Goal: Find specific page/section: Find specific page/section

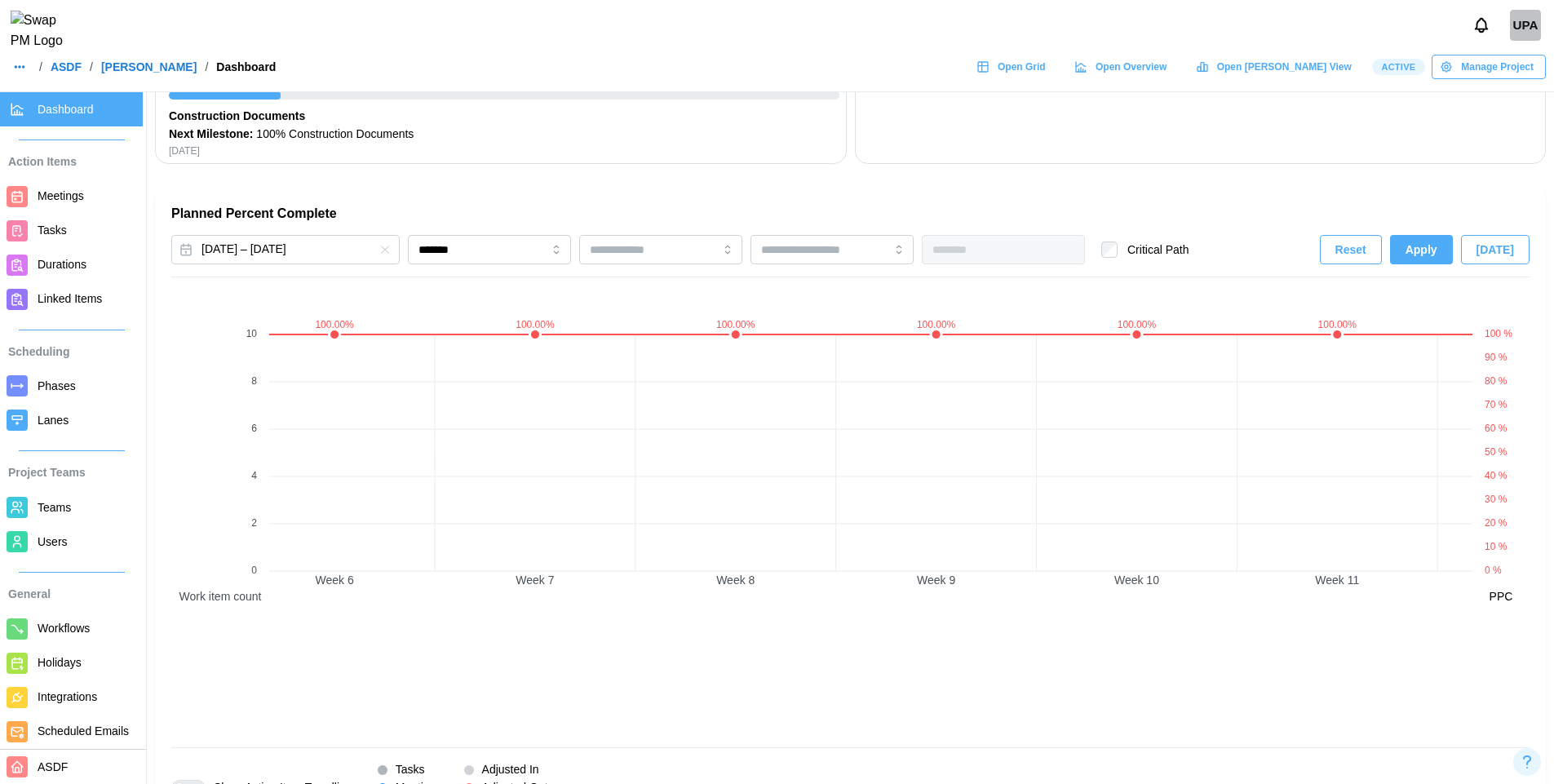
scroll to position [0, 2607]
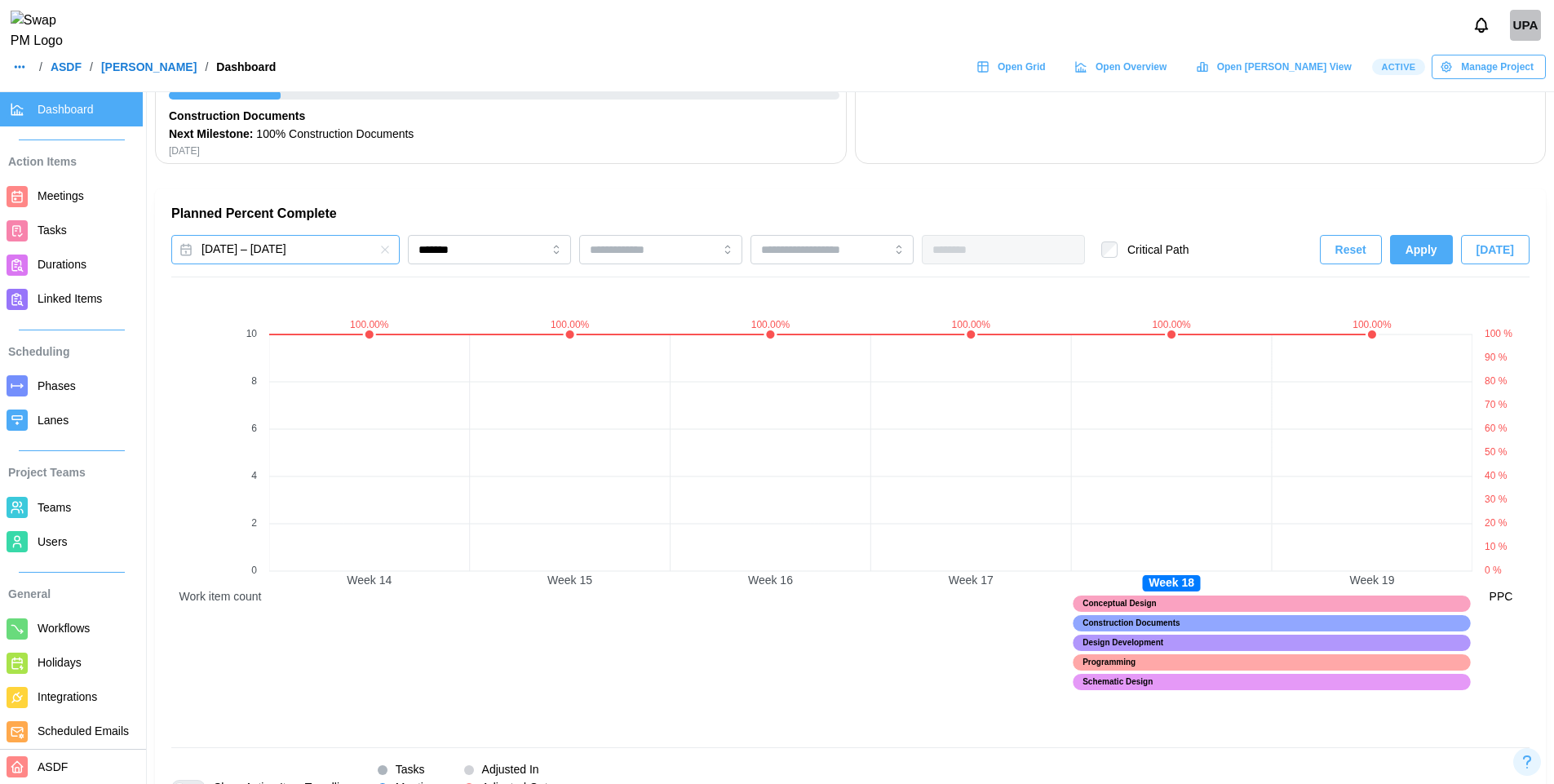
click at [345, 250] on button "[DATE] – [DATE]" at bounding box center [286, 250] width 228 height 29
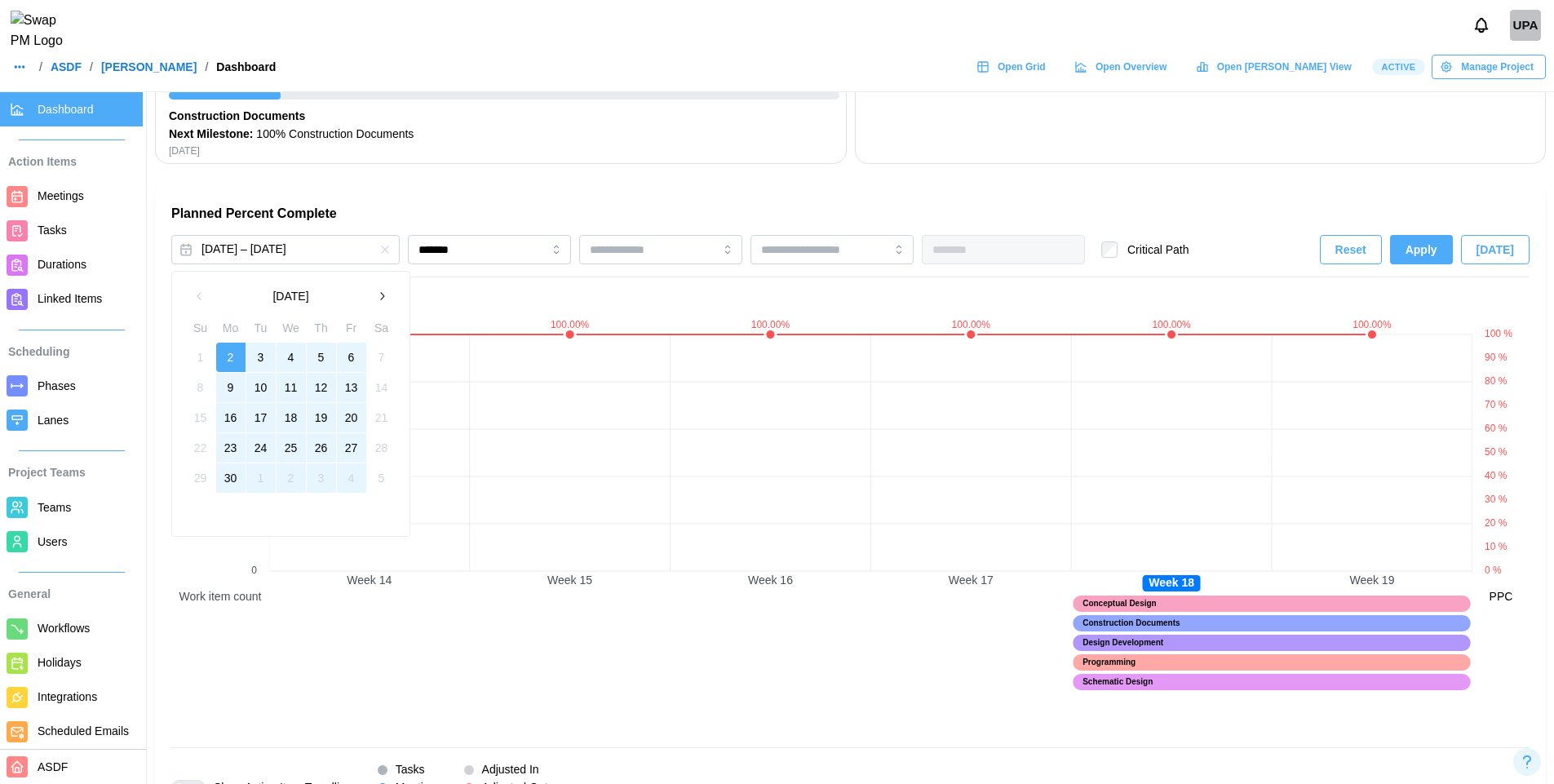
click at [380, 305] on button "button" at bounding box center [382, 296] width 29 height 29
click at [264, 353] on button "1" at bounding box center [261, 357] width 29 height 29
click at [321, 473] on button "31" at bounding box center [321, 478] width 29 height 29
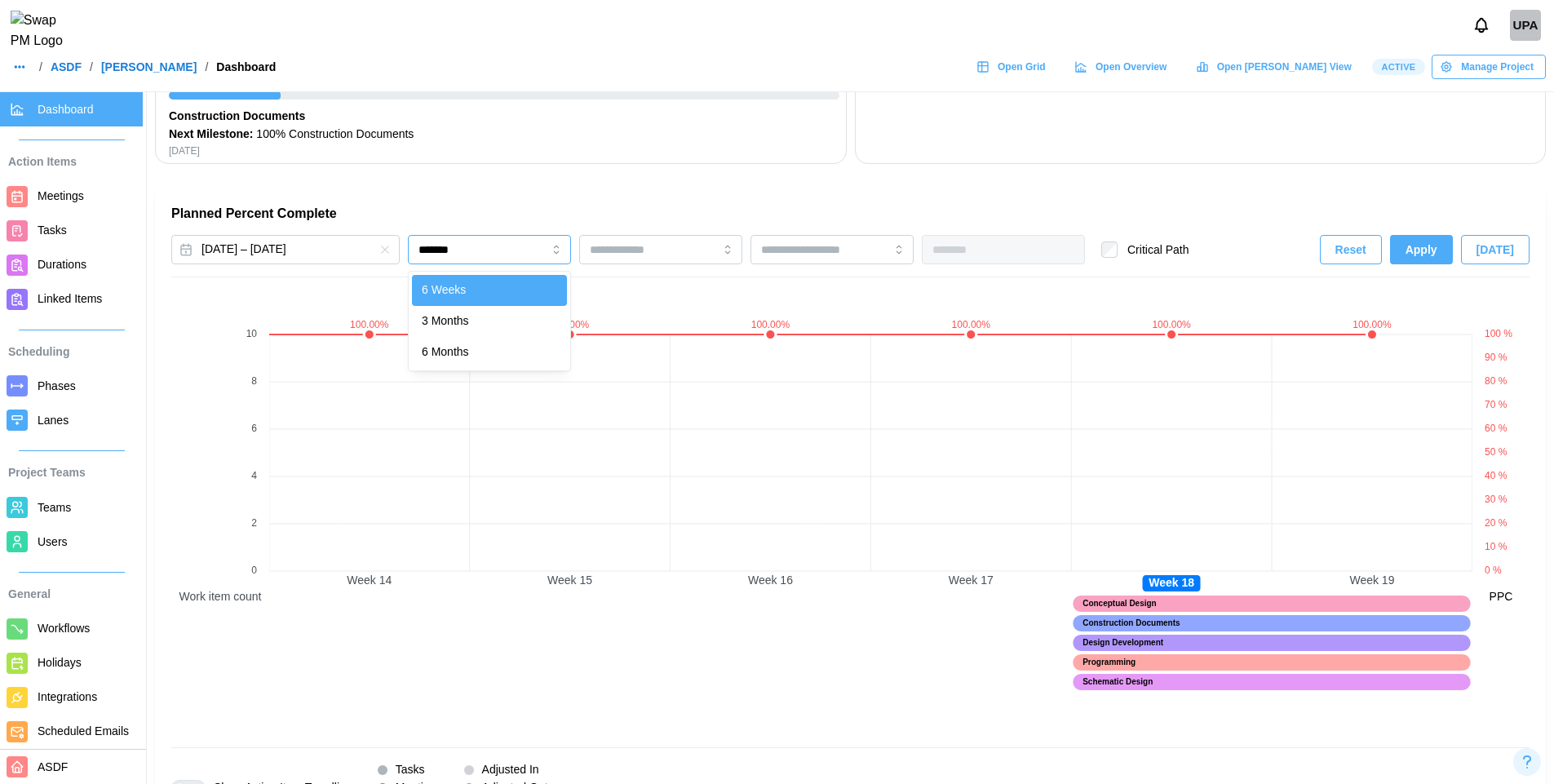
click at [531, 236] on input "*******" at bounding box center [489, 250] width 163 height 29
click at [1443, 243] on button "Apply" at bounding box center [1421, 250] width 63 height 29
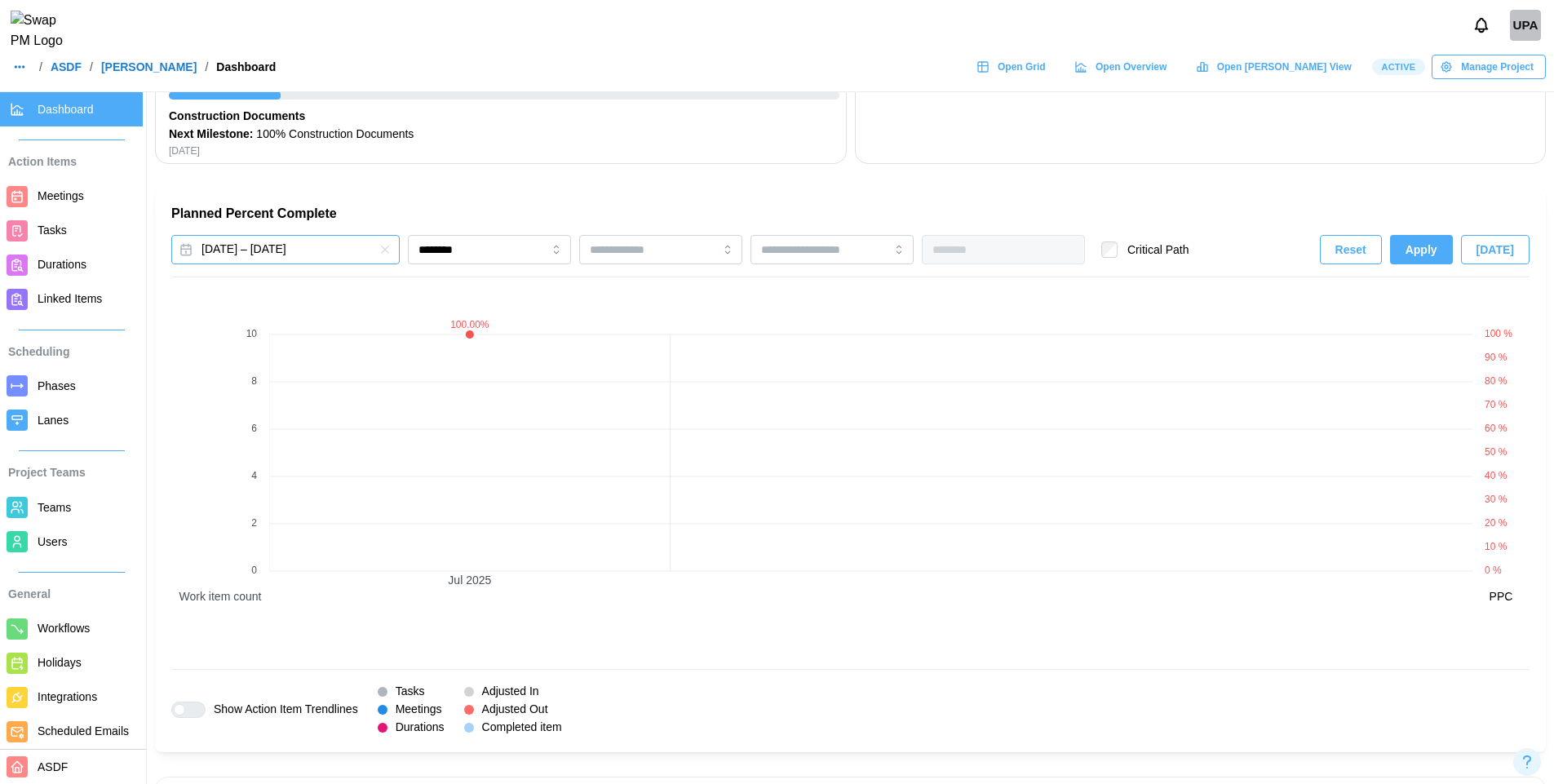
click at [303, 245] on button "[DATE] – [DATE]" at bounding box center [286, 250] width 228 height 29
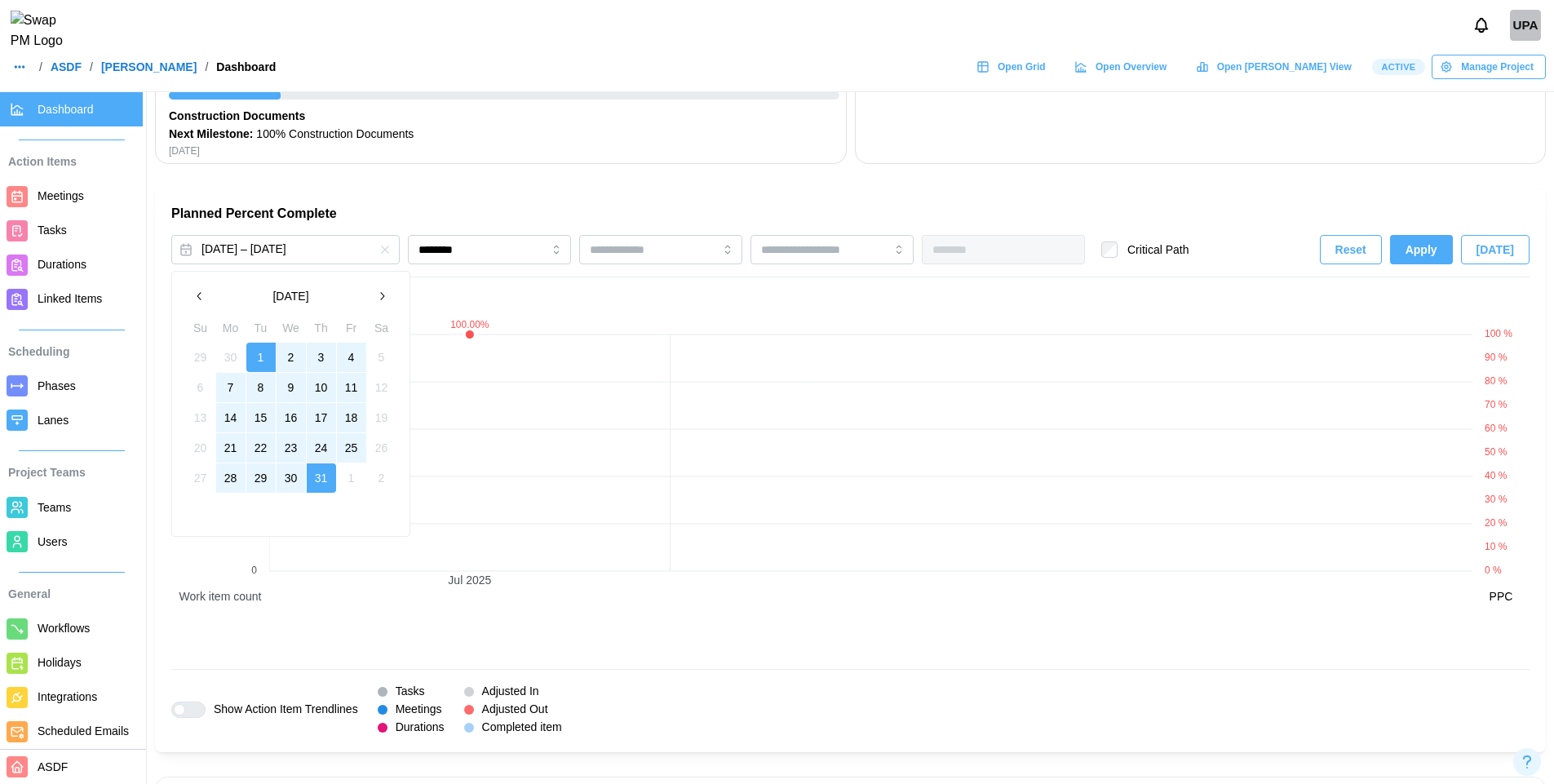
click at [381, 299] on icon "button" at bounding box center [381, 296] width 13 height 13
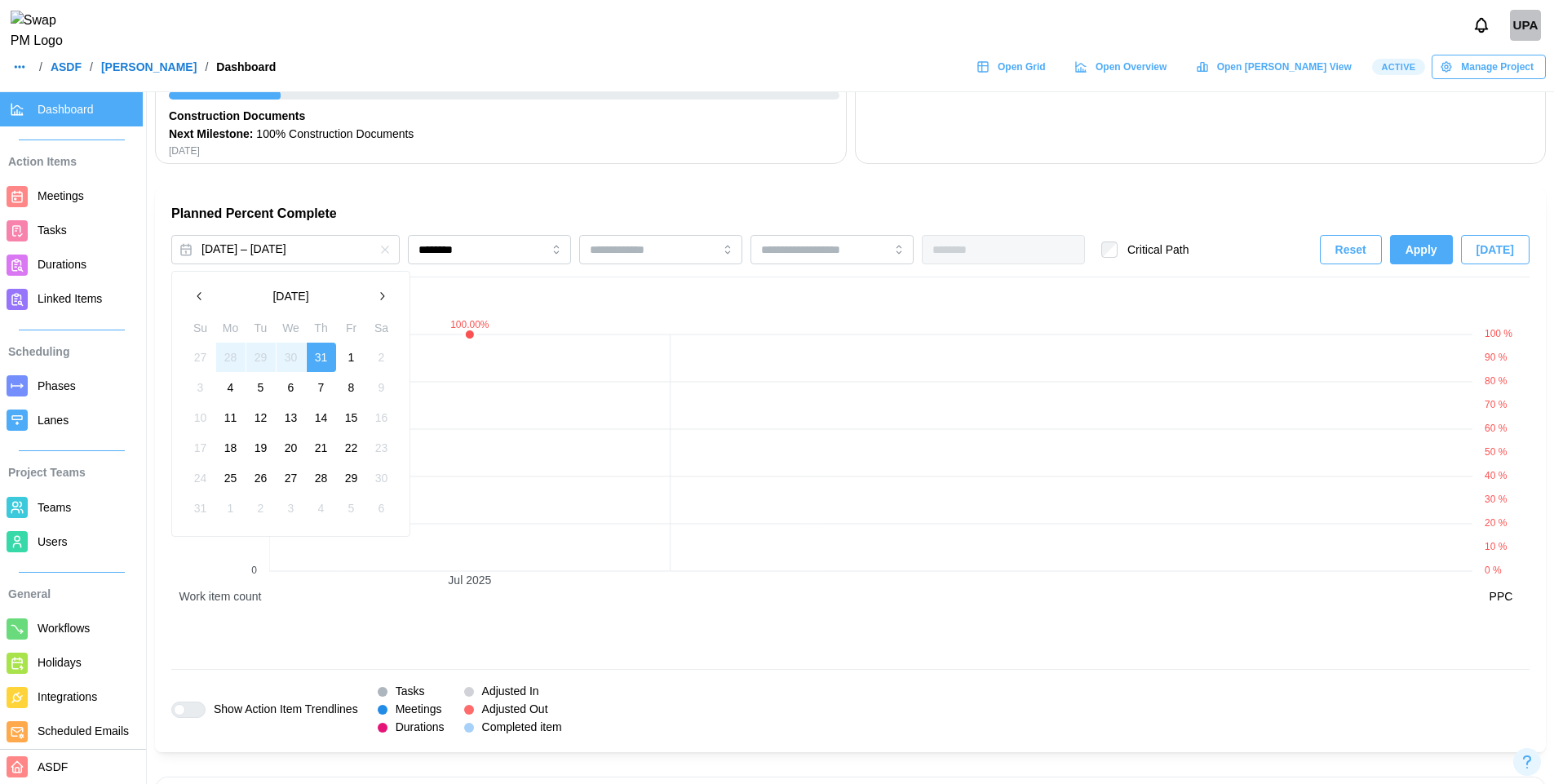
click at [354, 362] on button "1" at bounding box center [352, 357] width 29 height 29
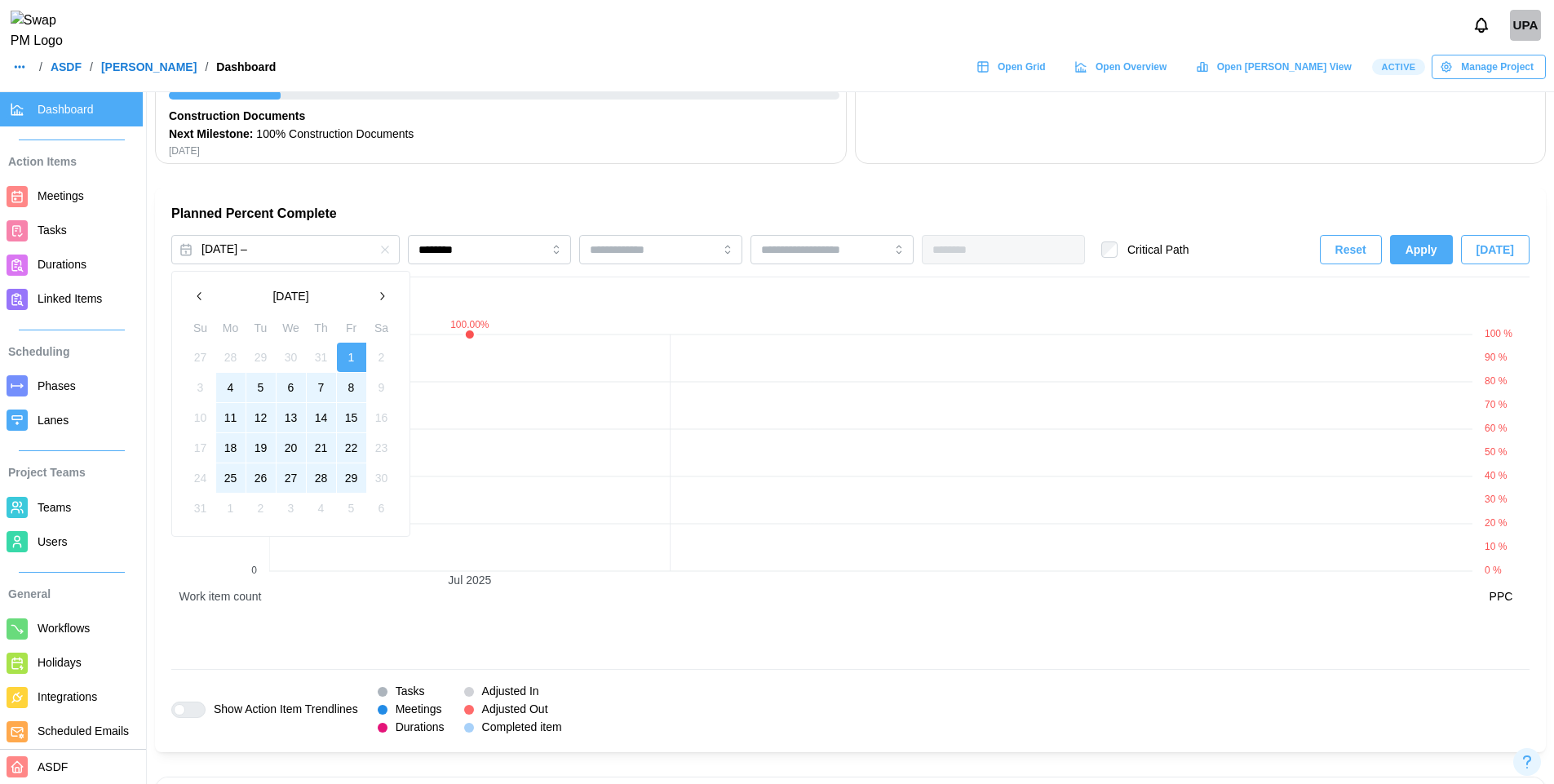
click at [349, 476] on button "29" at bounding box center [352, 478] width 29 height 29
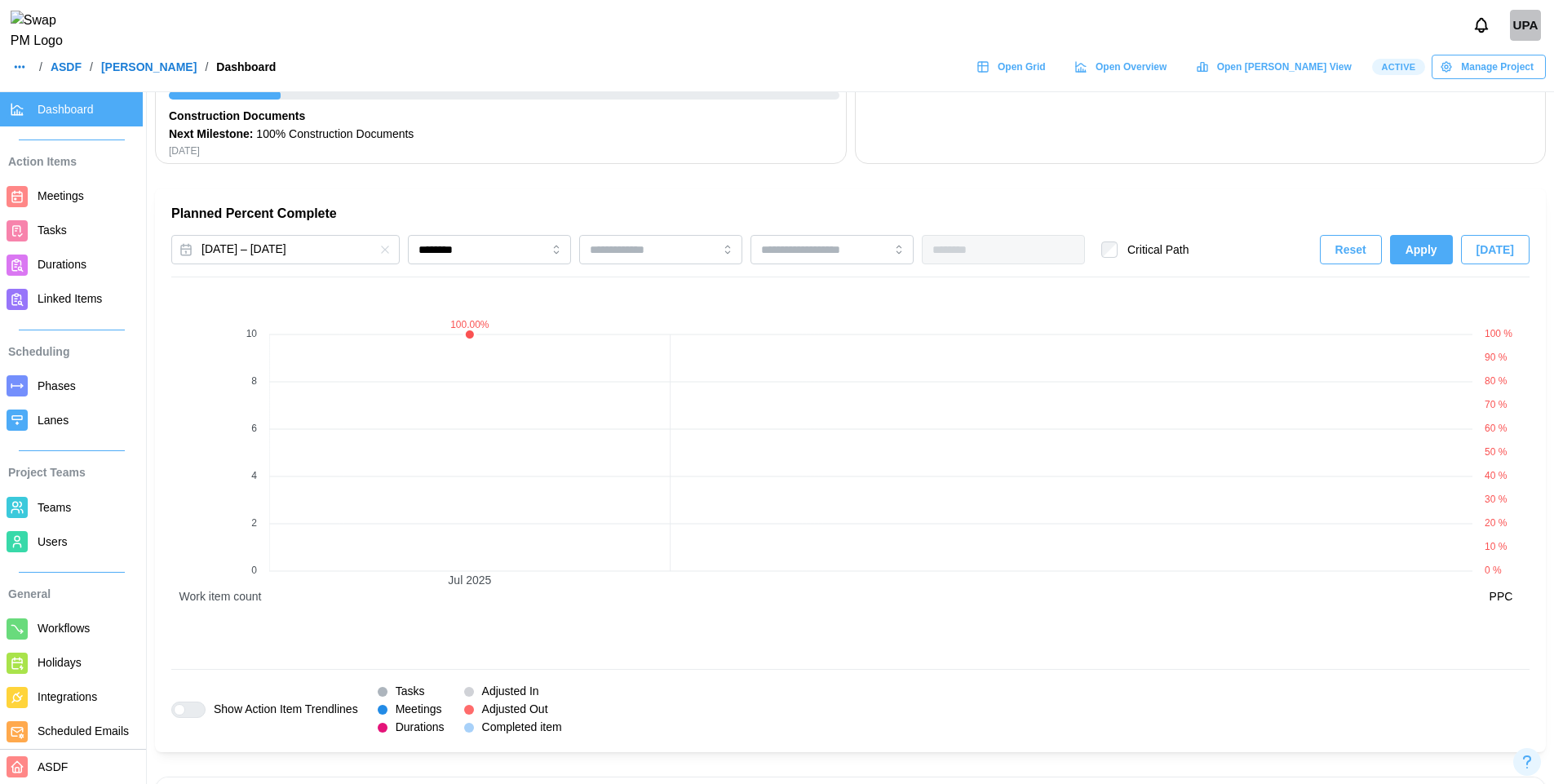
click at [1422, 254] on span "Apply" at bounding box center [1421, 250] width 32 height 27
click at [339, 256] on button "[DATE] – [DATE]" at bounding box center [286, 250] width 228 height 29
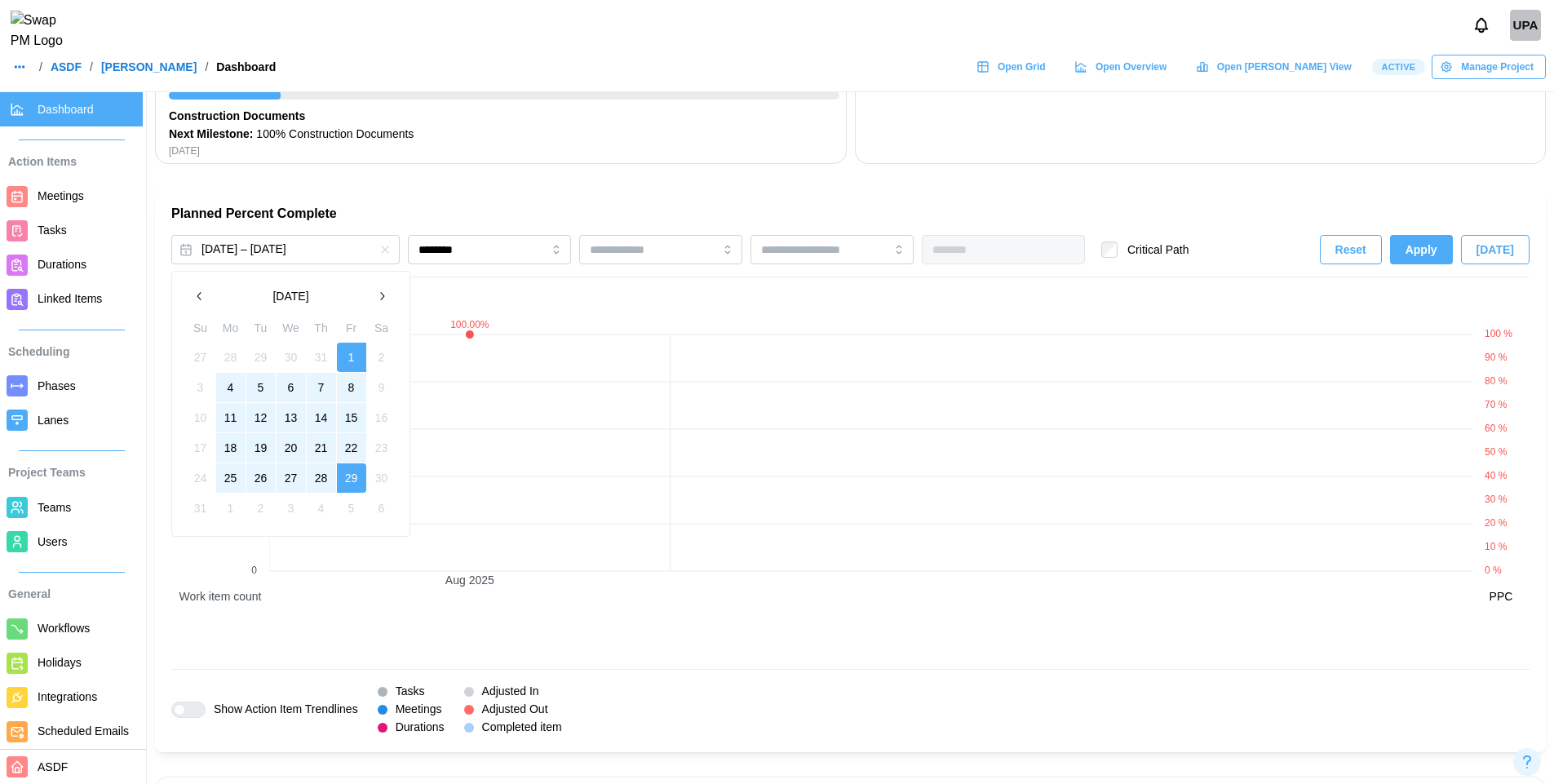
click at [385, 299] on icon "button" at bounding box center [381, 296] width 13 height 13
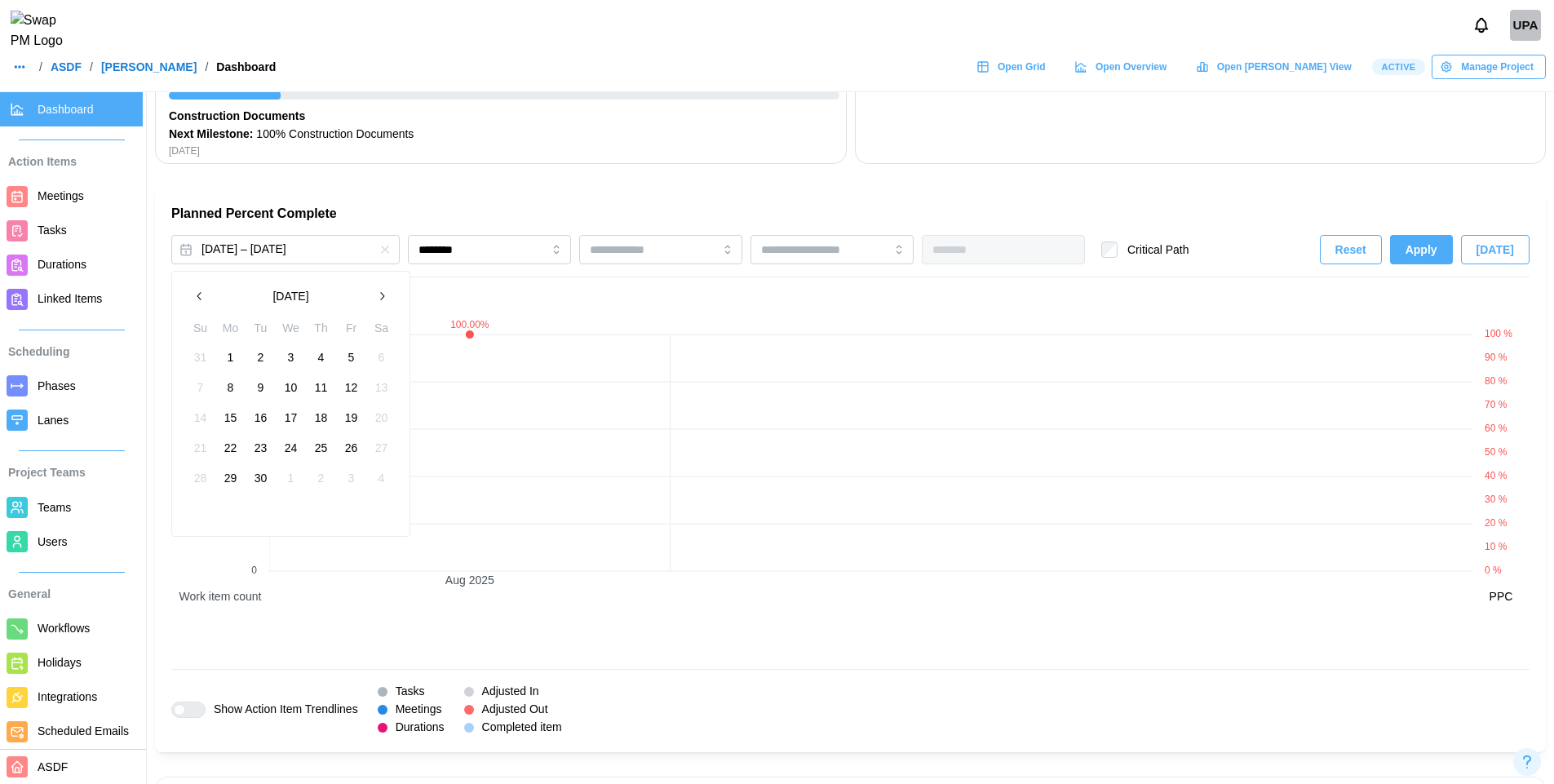
click at [225, 364] on button "1" at bounding box center [231, 357] width 29 height 29
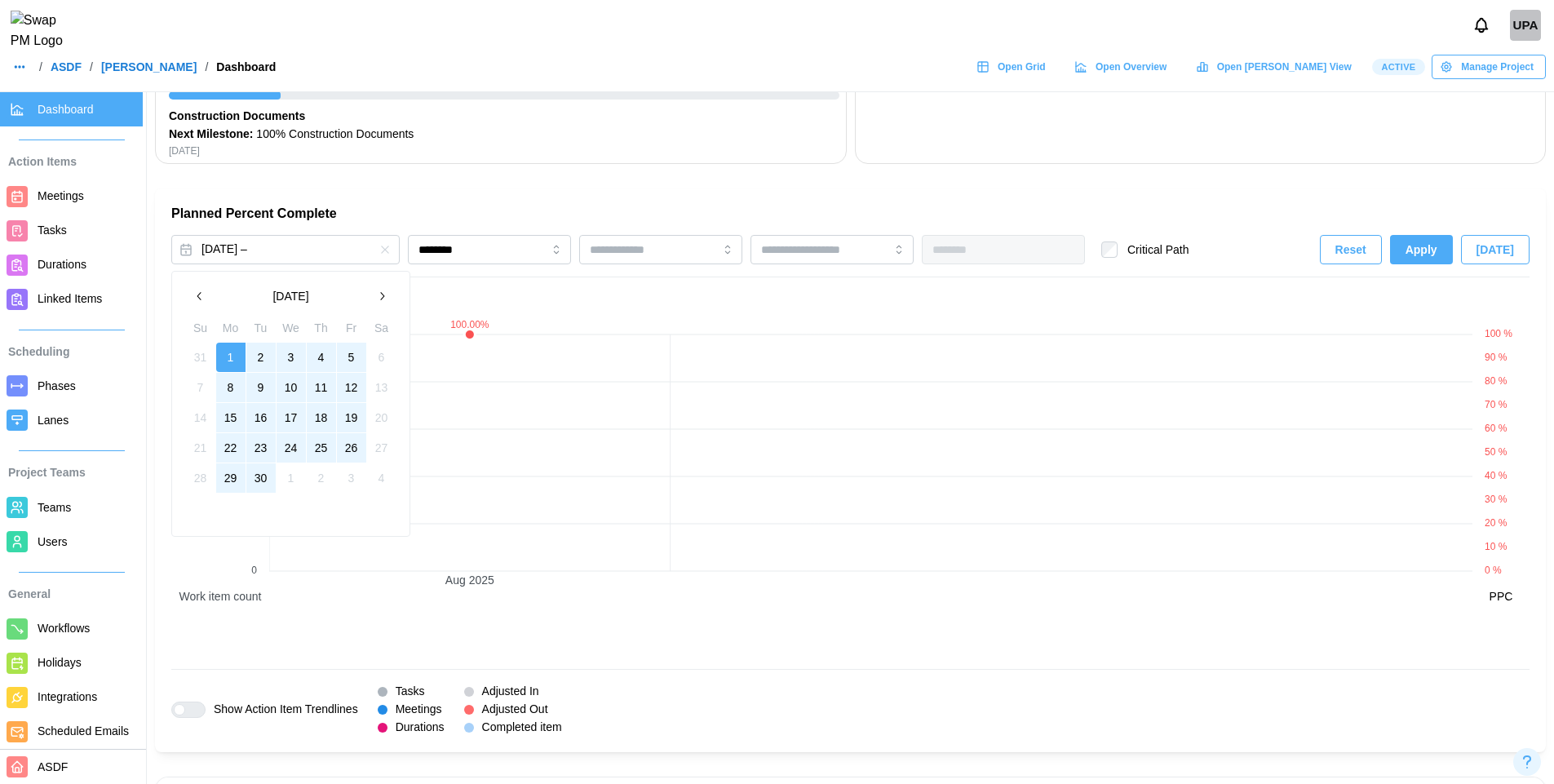
click at [268, 482] on button "30" at bounding box center [261, 478] width 29 height 29
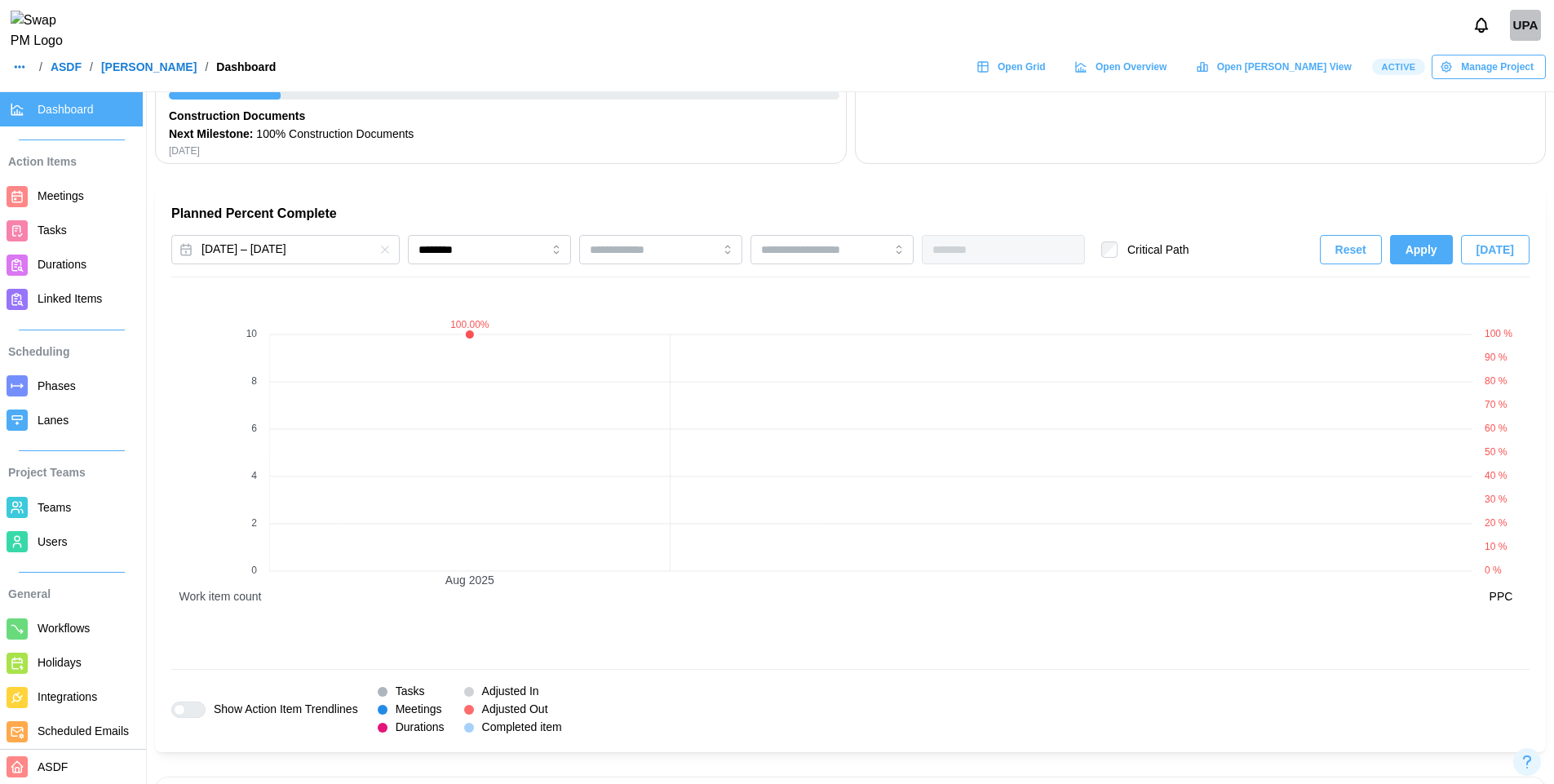
click at [1432, 248] on span "Apply" at bounding box center [1421, 250] width 32 height 27
click at [475, 252] on input "********" at bounding box center [489, 250] width 163 height 29
click at [1436, 255] on span "Apply" at bounding box center [1421, 250] width 32 height 27
click at [339, 251] on button "[DATE] – [DATE]" at bounding box center [286, 250] width 228 height 29
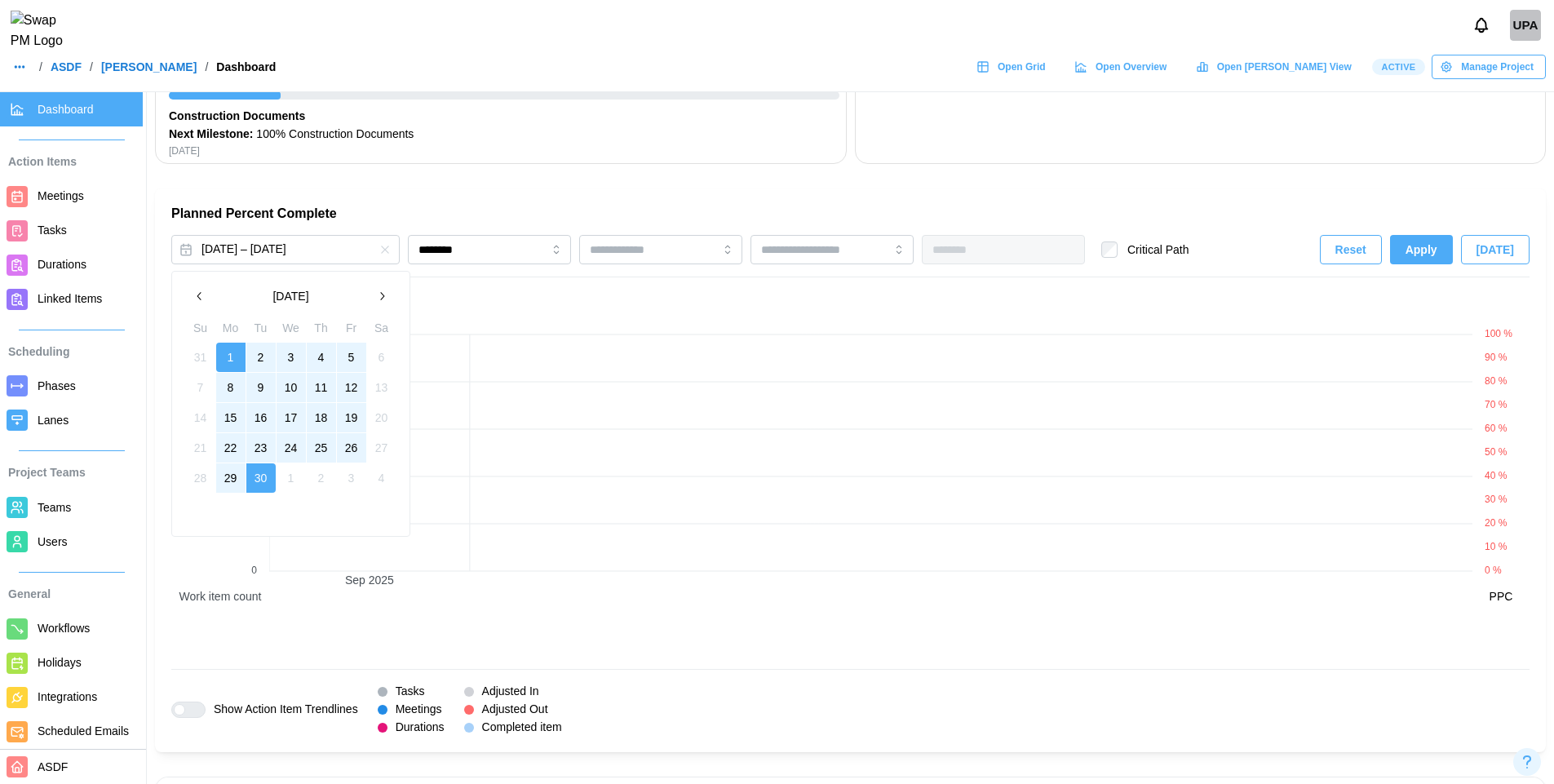
click at [385, 296] on icon "button" at bounding box center [381, 296] width 13 height 13
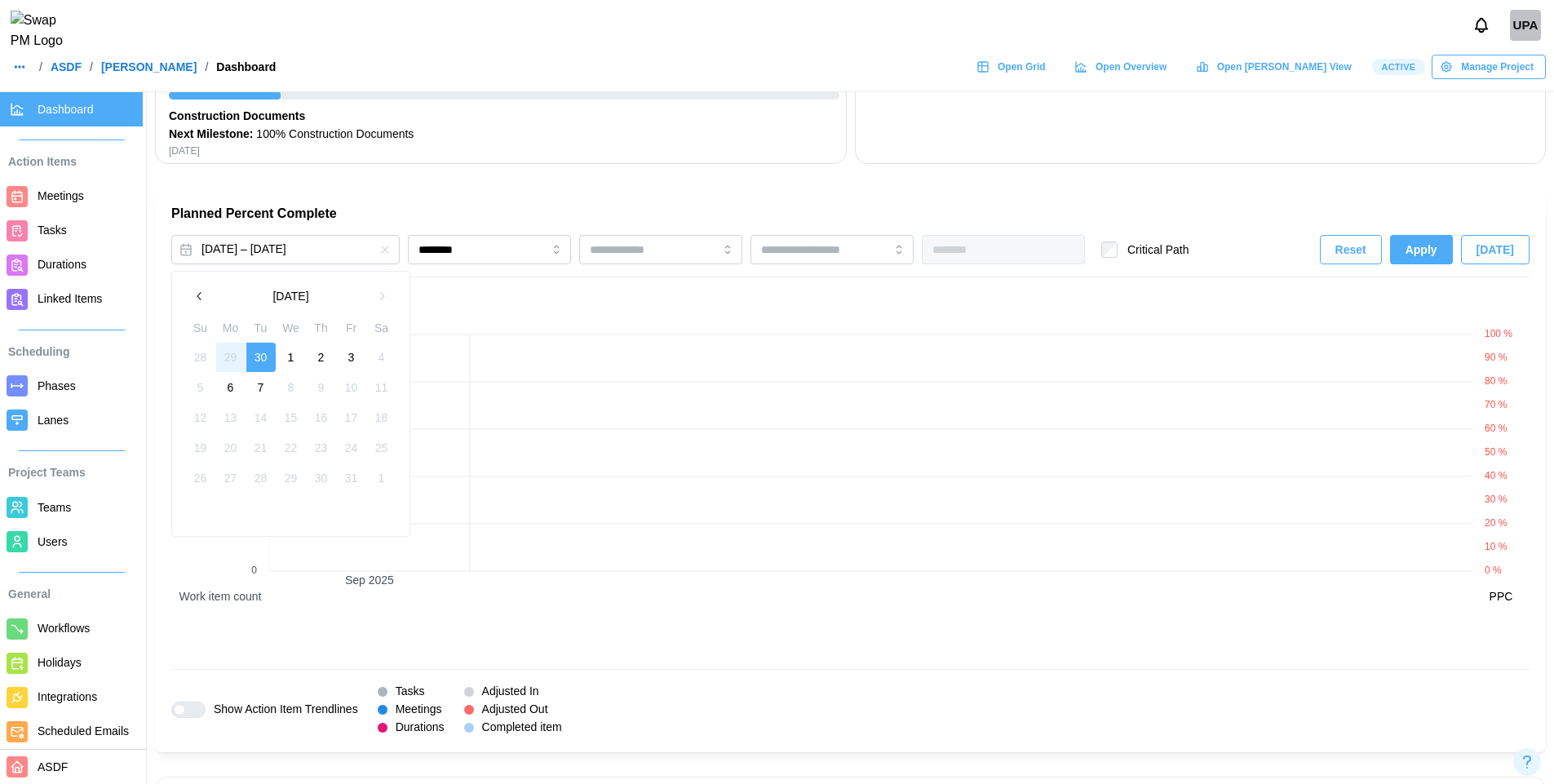
click at [292, 353] on button "1" at bounding box center [291, 357] width 29 height 29
click at [257, 399] on button "7" at bounding box center [261, 387] width 29 height 29
click at [1406, 250] on button "Apply" at bounding box center [1421, 250] width 63 height 29
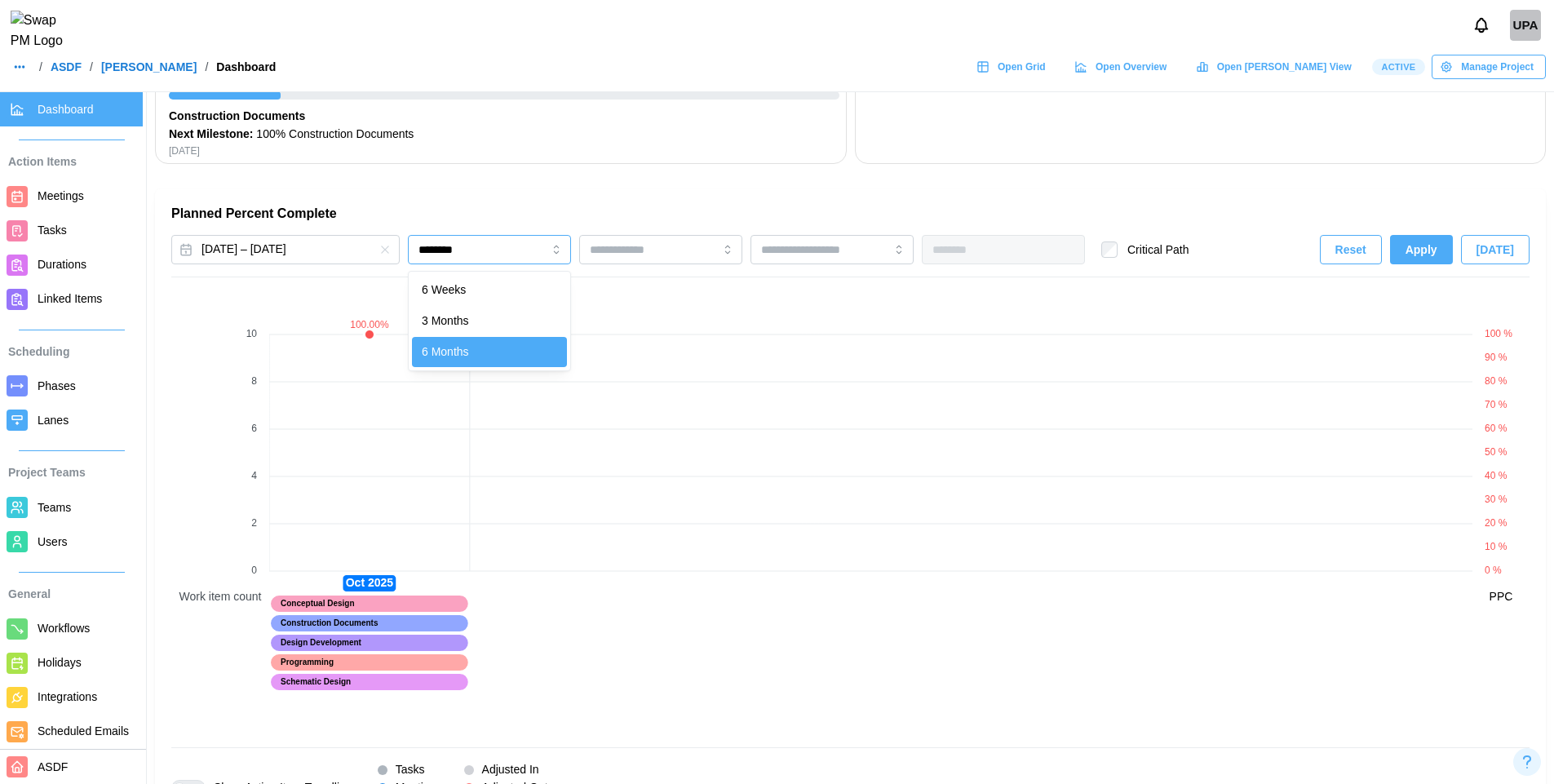
click at [529, 247] on input "********" at bounding box center [489, 250] width 163 height 29
type input "********"
click at [1434, 249] on span "Apply" at bounding box center [1421, 250] width 32 height 27
